Goal: Entertainment & Leisure: Consume media (video, audio)

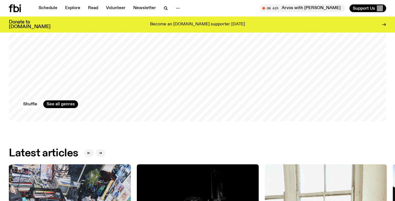
scroll to position [340, 0]
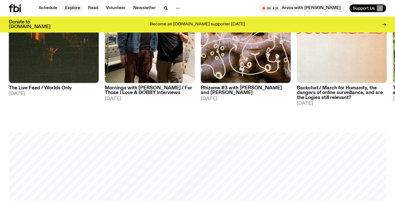
click at [71, 7] on link "Explore" at bounding box center [73, 8] width 22 height 8
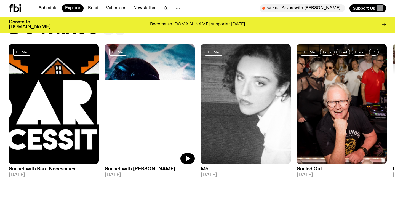
scroll to position [33, 0]
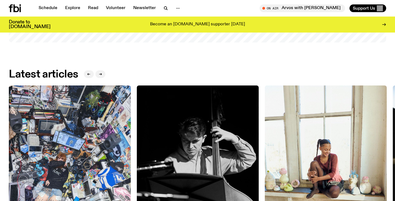
scroll to position [225, 0]
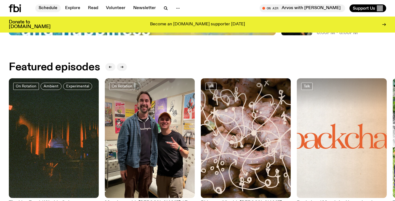
click at [49, 9] on link "Schedule" at bounding box center [47, 8] width 25 height 8
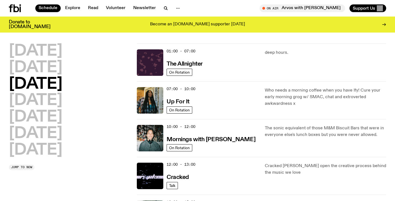
scroll to position [7, 0]
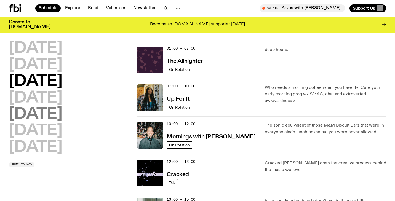
click at [47, 116] on h2 "[DATE]" at bounding box center [36, 114] width 54 height 15
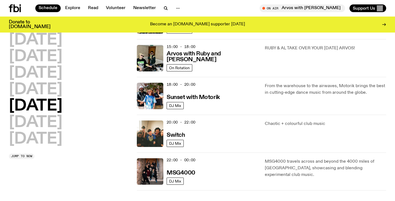
scroll to position [185, 0]
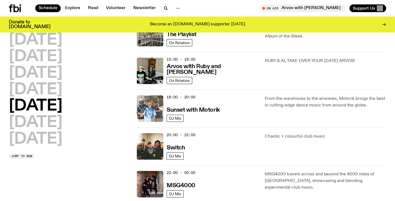
click at [153, 111] on img at bounding box center [150, 109] width 27 height 27
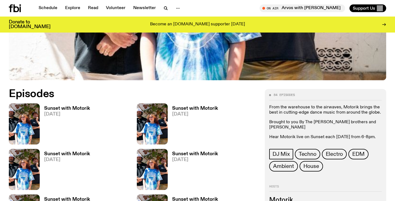
scroll to position [211, 0]
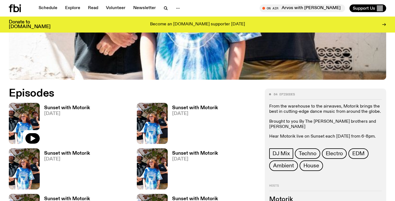
click at [32, 122] on img at bounding box center [24, 123] width 31 height 41
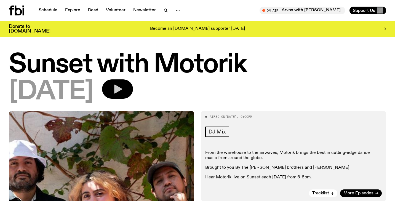
click at [122, 91] on icon "button" at bounding box center [118, 89] width 8 height 9
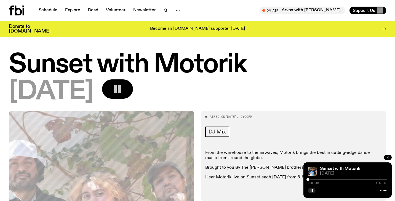
click at [326, 180] on div at bounding box center [348, 179] width 80 height 1
click at [313, 190] on icon "button" at bounding box center [311, 190] width 3 height 3
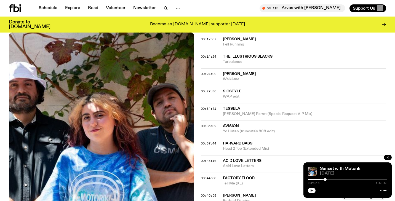
scroll to position [243, 0]
click at [232, 108] on span "Tessela" at bounding box center [231, 108] width 17 height 4
